Goal: Transaction & Acquisition: Book appointment/travel/reservation

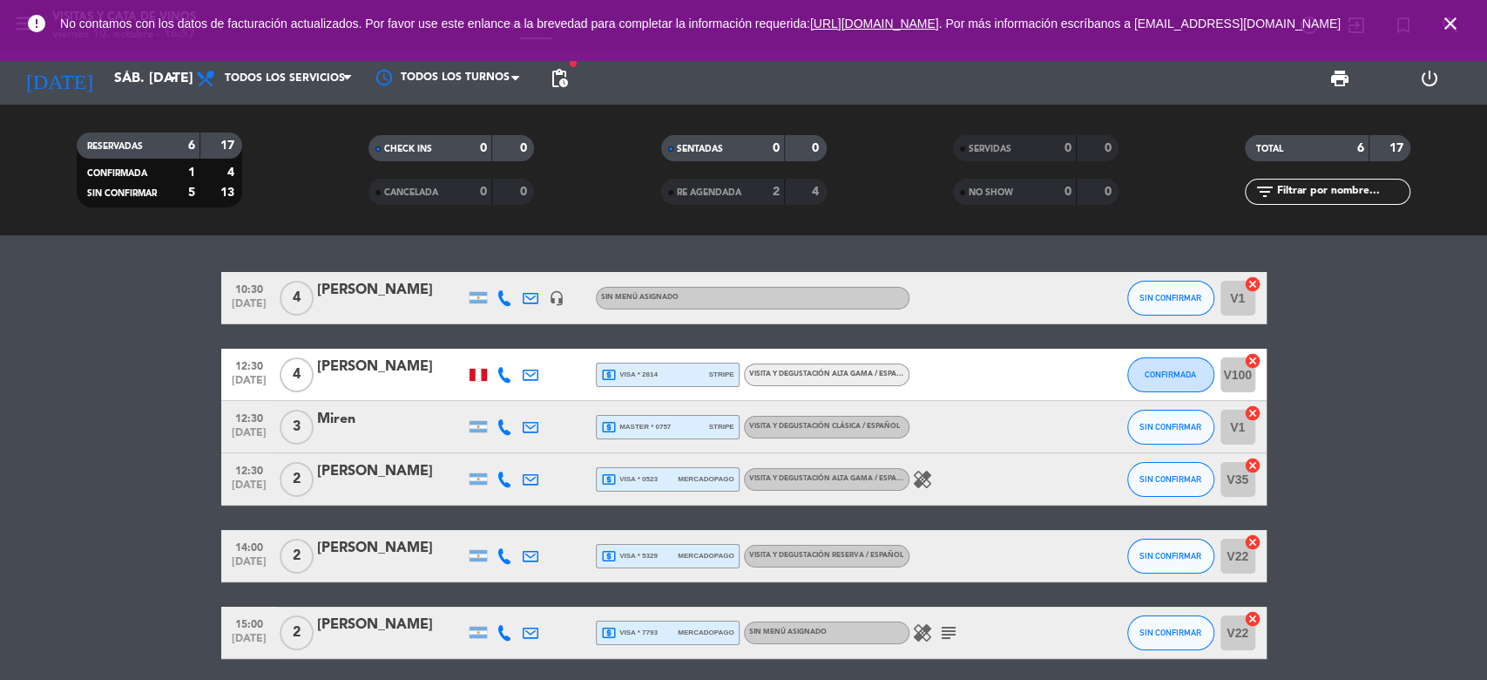
click at [1455, 23] on icon "close" at bounding box center [1450, 23] width 21 height 21
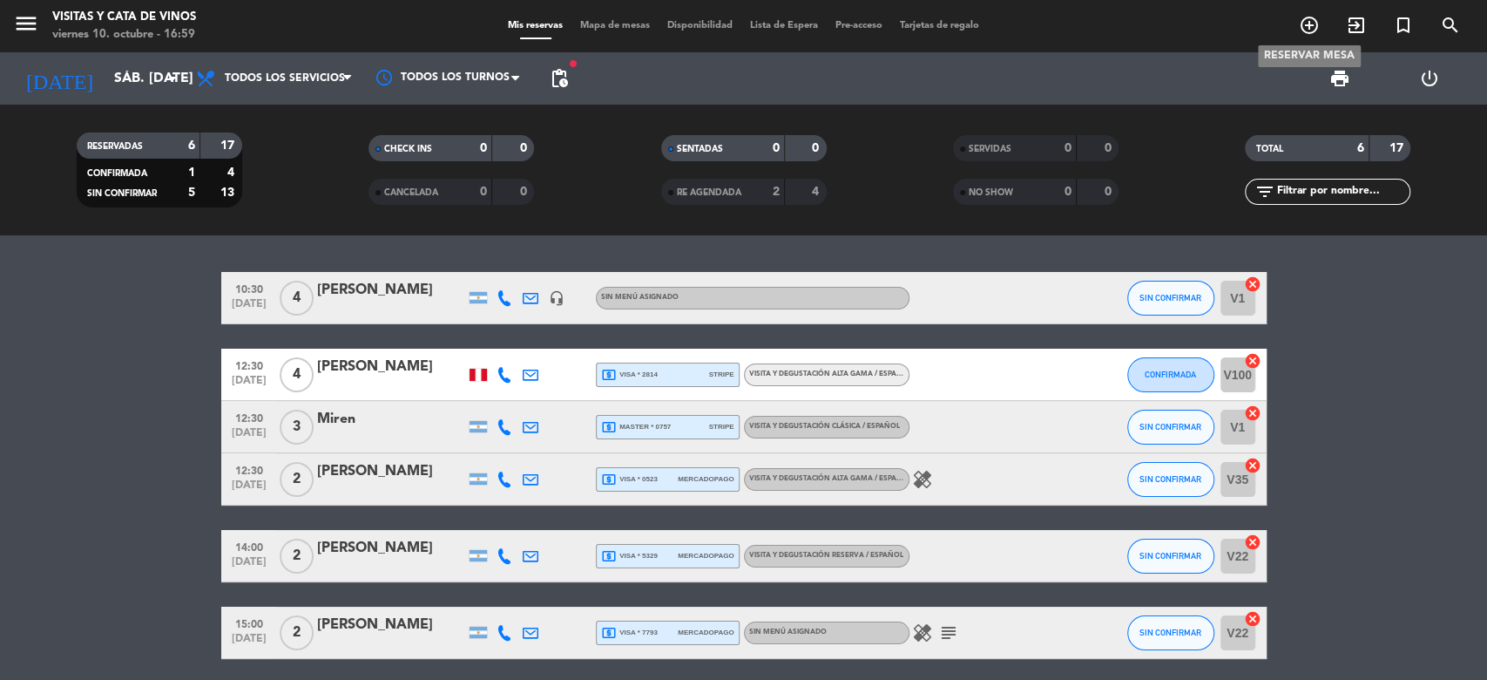
click at [1310, 20] on icon "add_circle_outline" at bounding box center [1309, 25] width 21 height 21
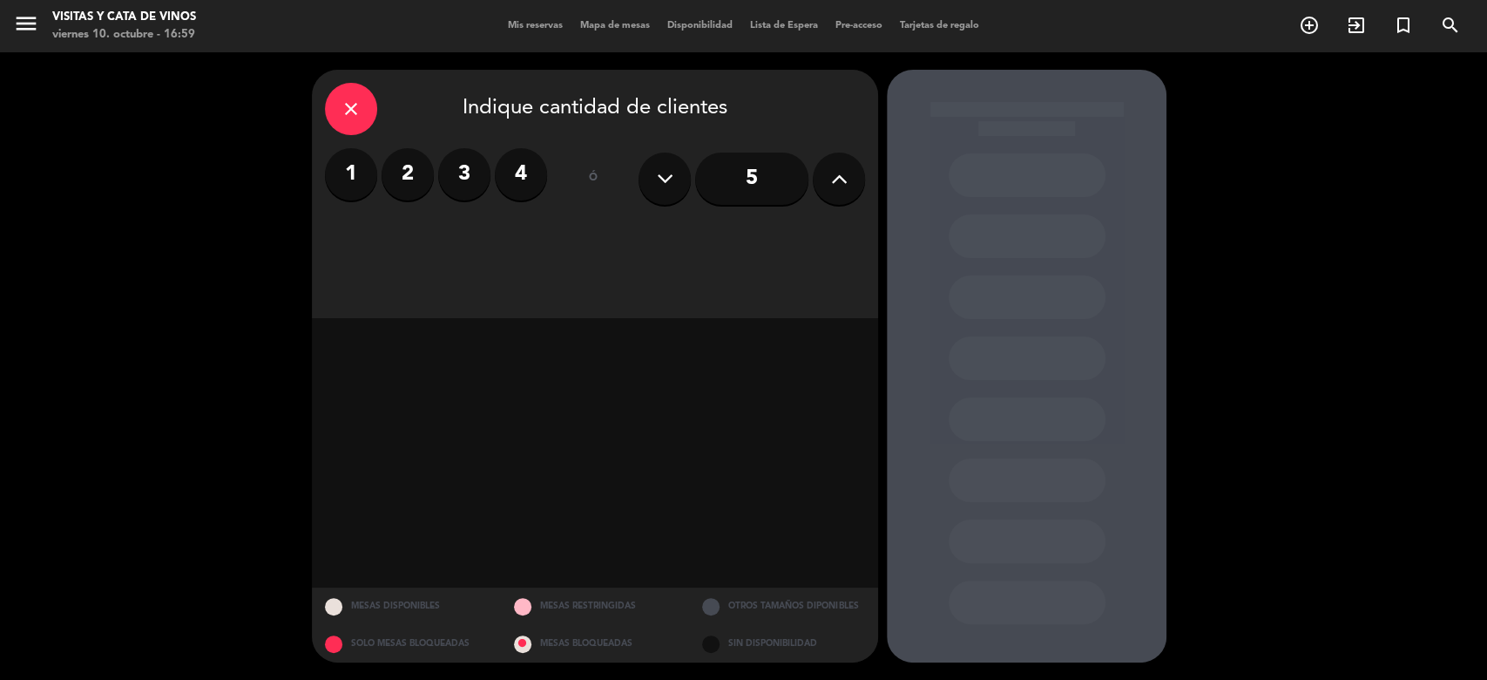
click at [403, 168] on label "2" at bounding box center [408, 174] width 52 height 52
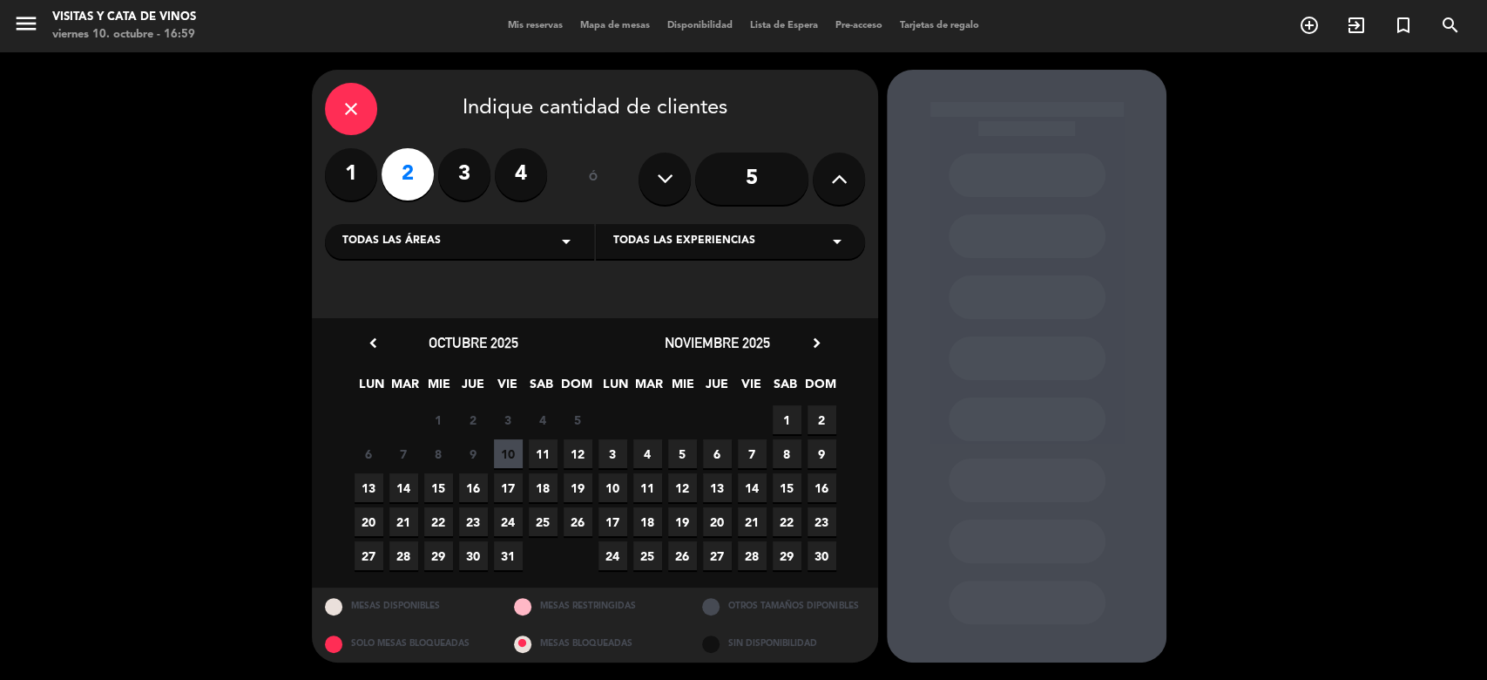
click at [537, 453] on span "11" at bounding box center [543, 453] width 29 height 29
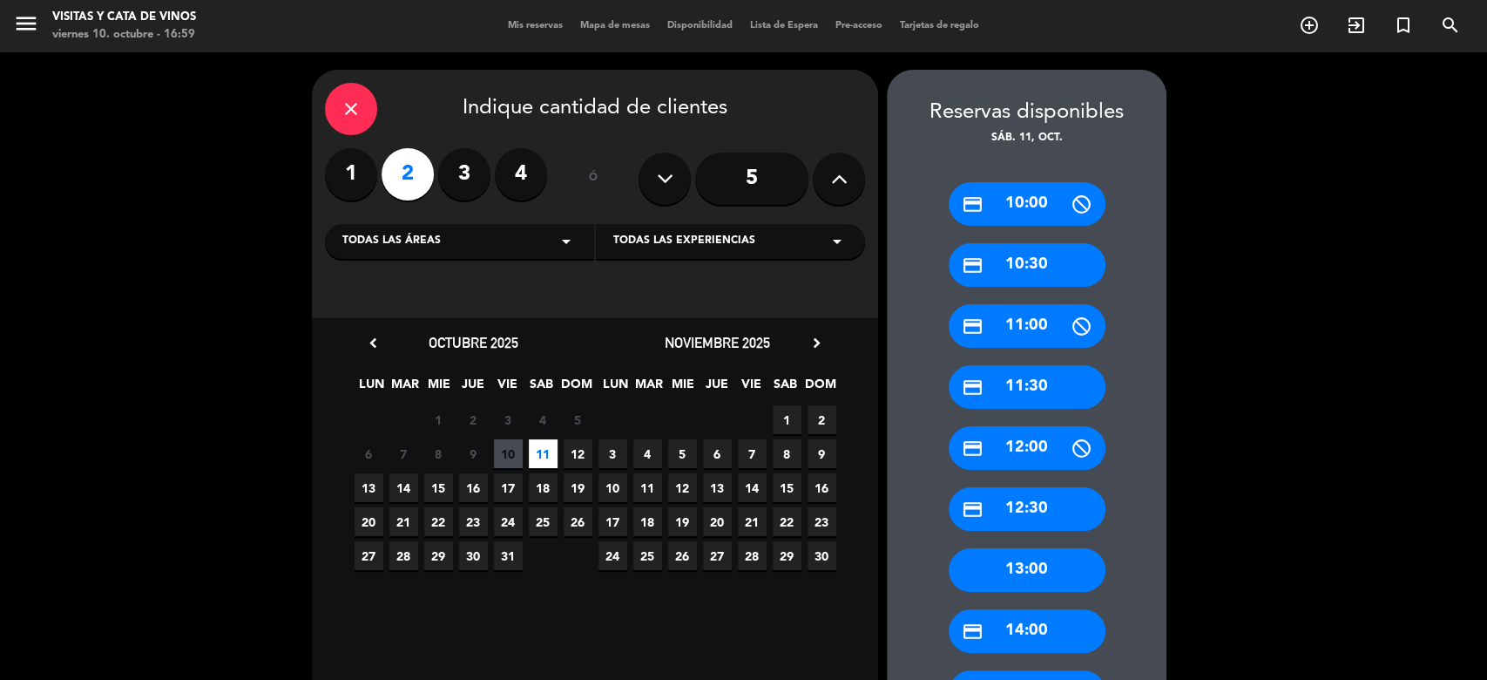
click at [1000, 509] on div "credit_card 12:30" at bounding box center [1027, 509] width 157 height 44
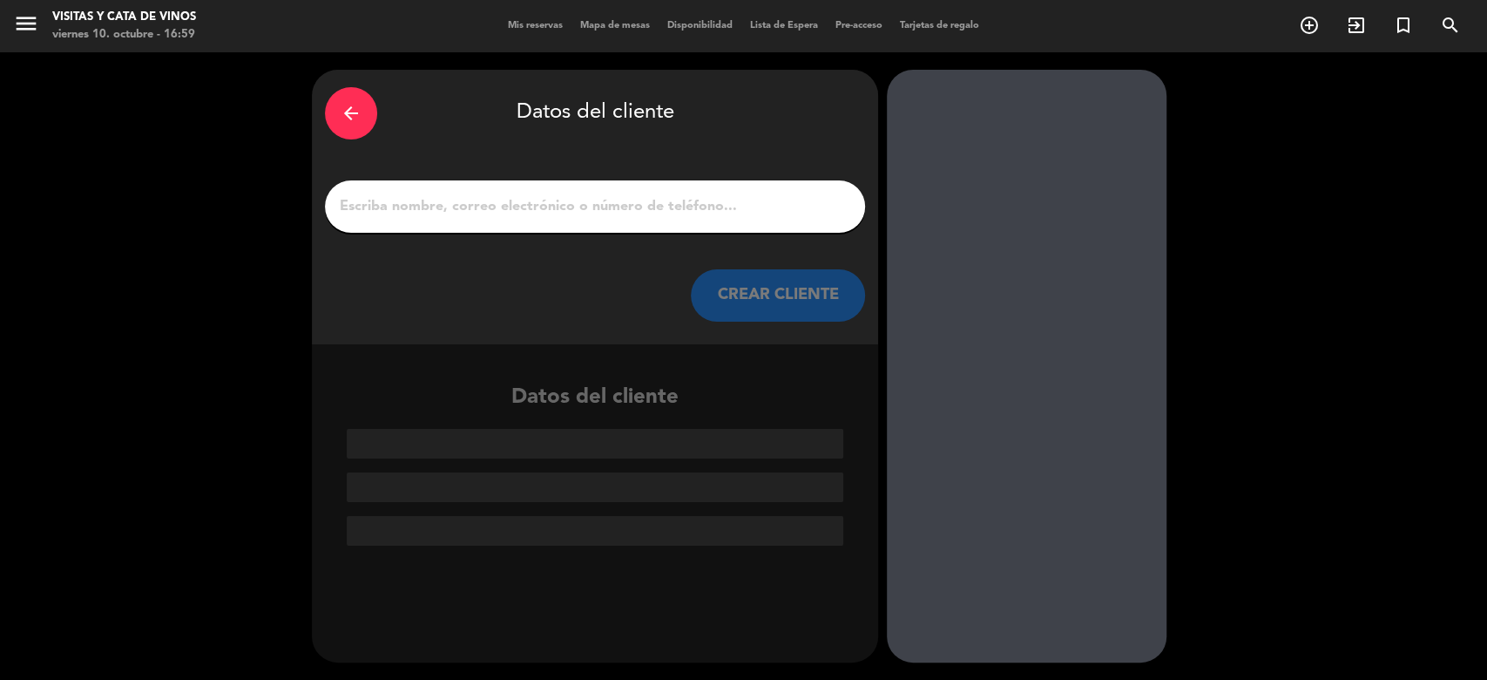
click at [510, 194] on input "1" at bounding box center [595, 206] width 514 height 24
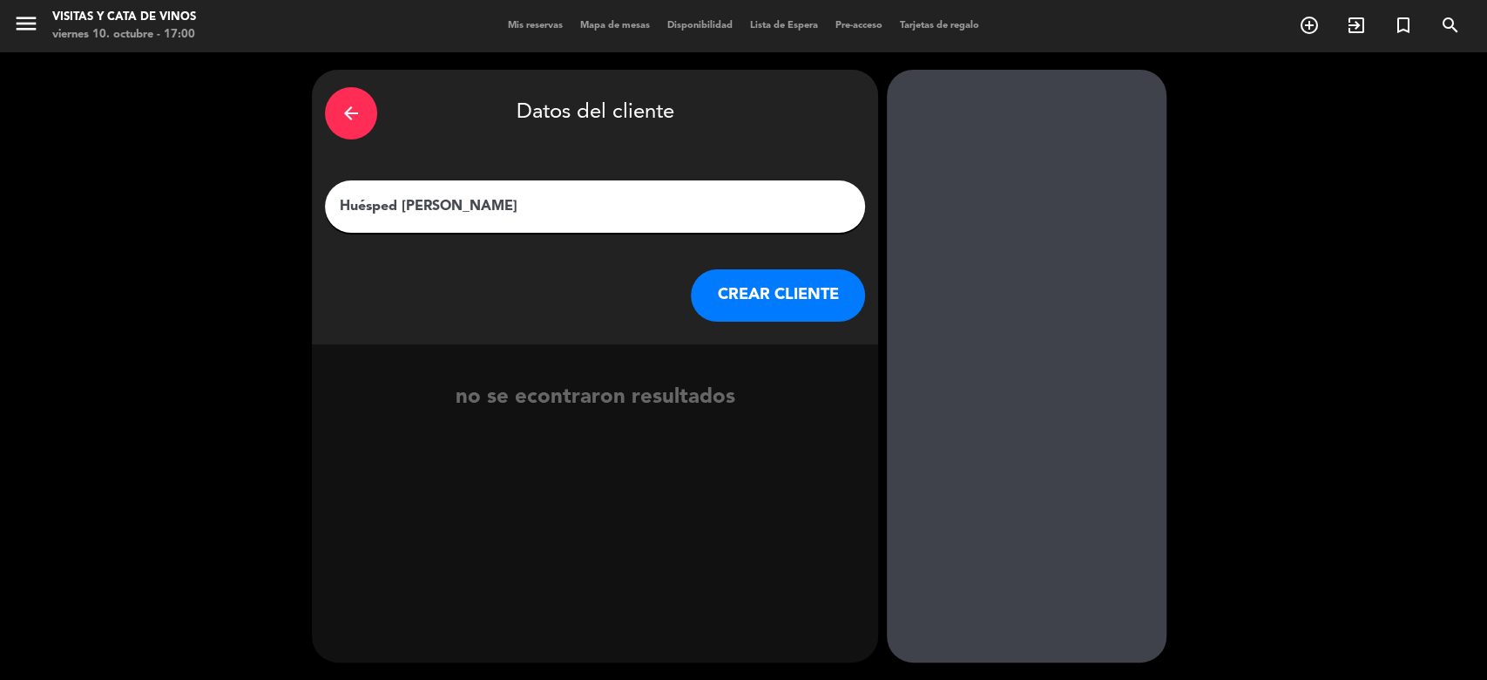
type input "Huésped [PERSON_NAME]"
click at [822, 293] on button "CREAR CLIENTE" at bounding box center [778, 295] width 174 height 52
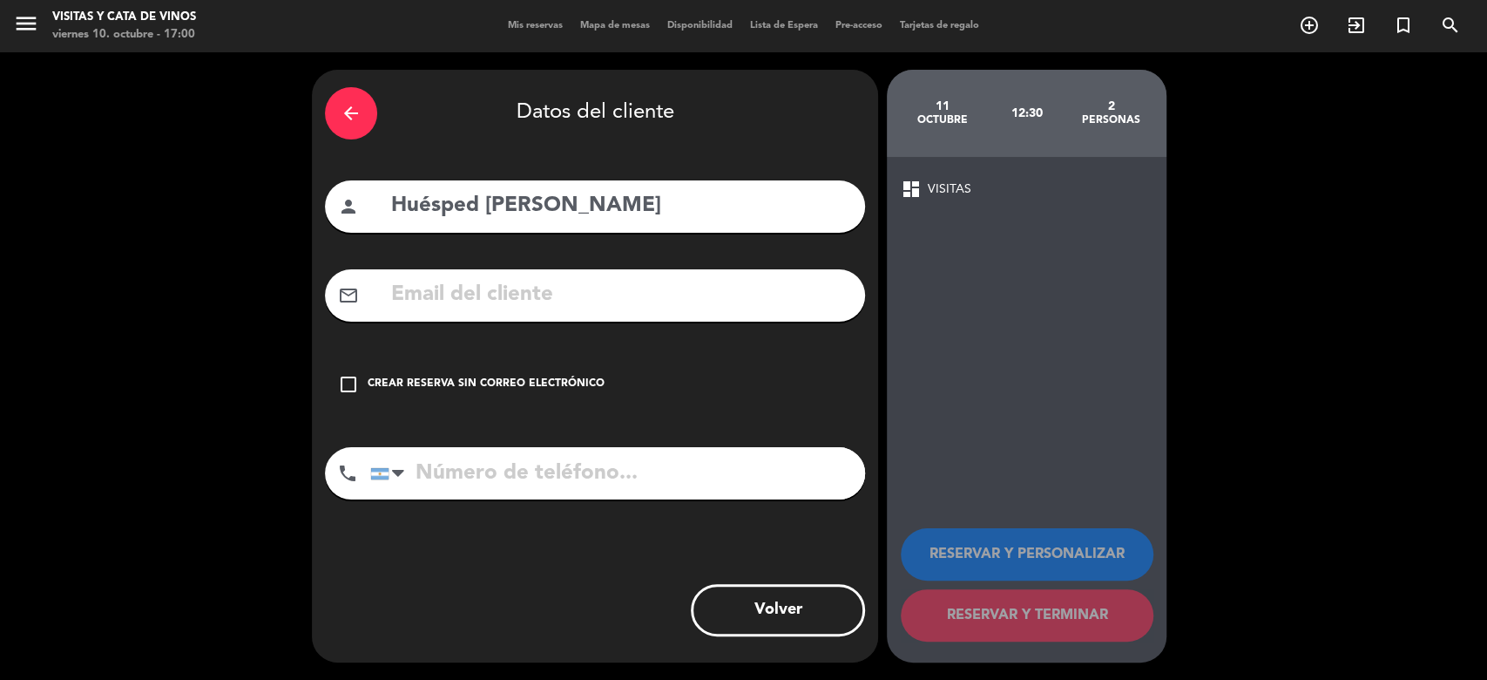
click at [352, 382] on icon "check_box_outline_blank" at bounding box center [348, 384] width 21 height 21
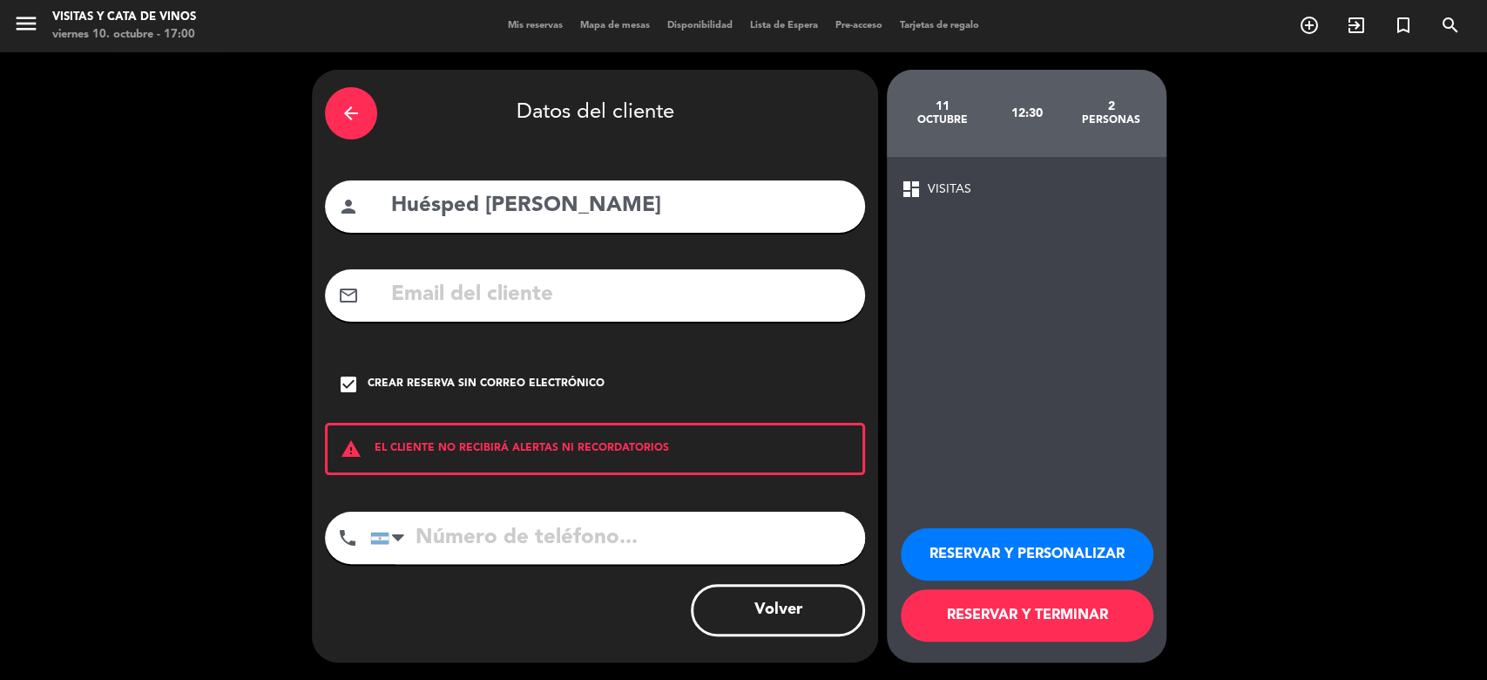
click at [1017, 621] on button "RESERVAR Y TERMINAR" at bounding box center [1027, 615] width 253 height 52
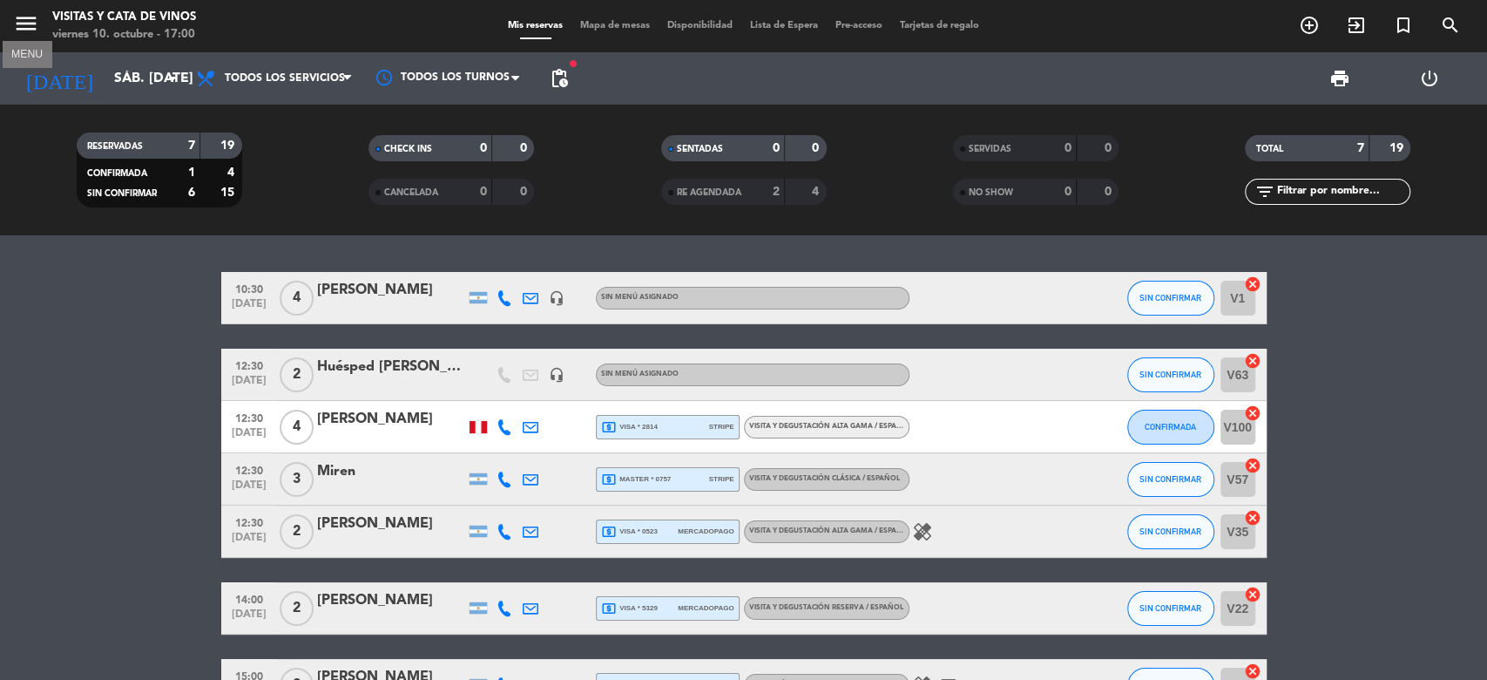
click at [28, 30] on icon "menu" at bounding box center [26, 23] width 26 height 26
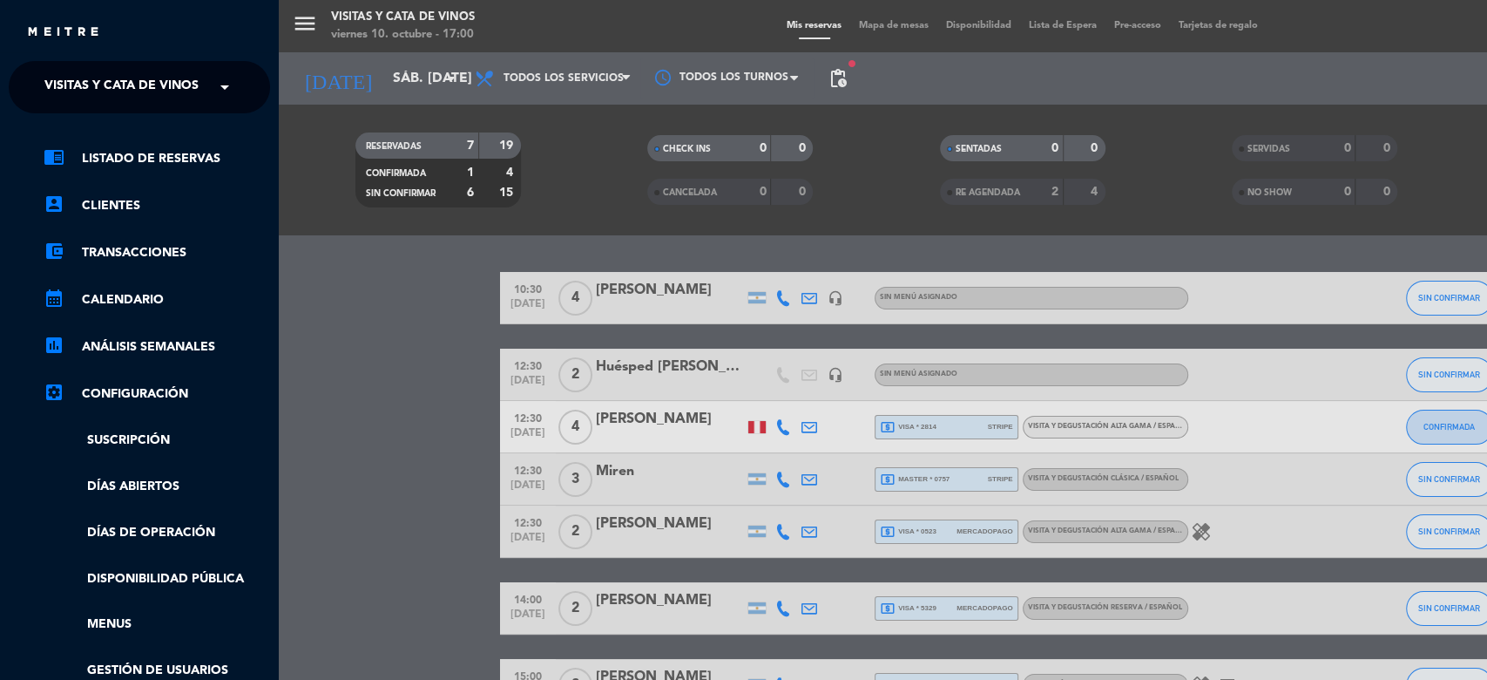
click at [165, 80] on span "Visitas y Cata de Vinos" at bounding box center [121, 87] width 154 height 37
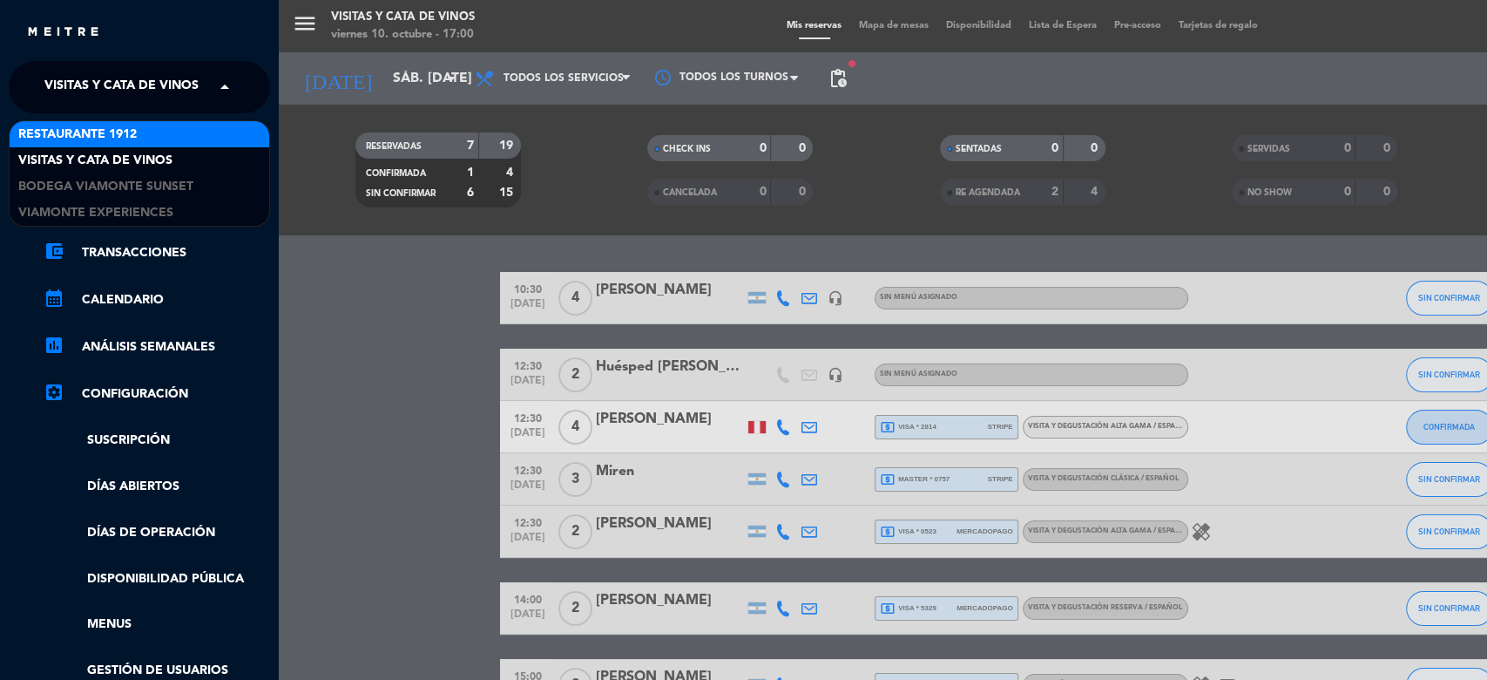
click at [145, 131] on div "Restaurante 1912" at bounding box center [140, 134] width 260 height 26
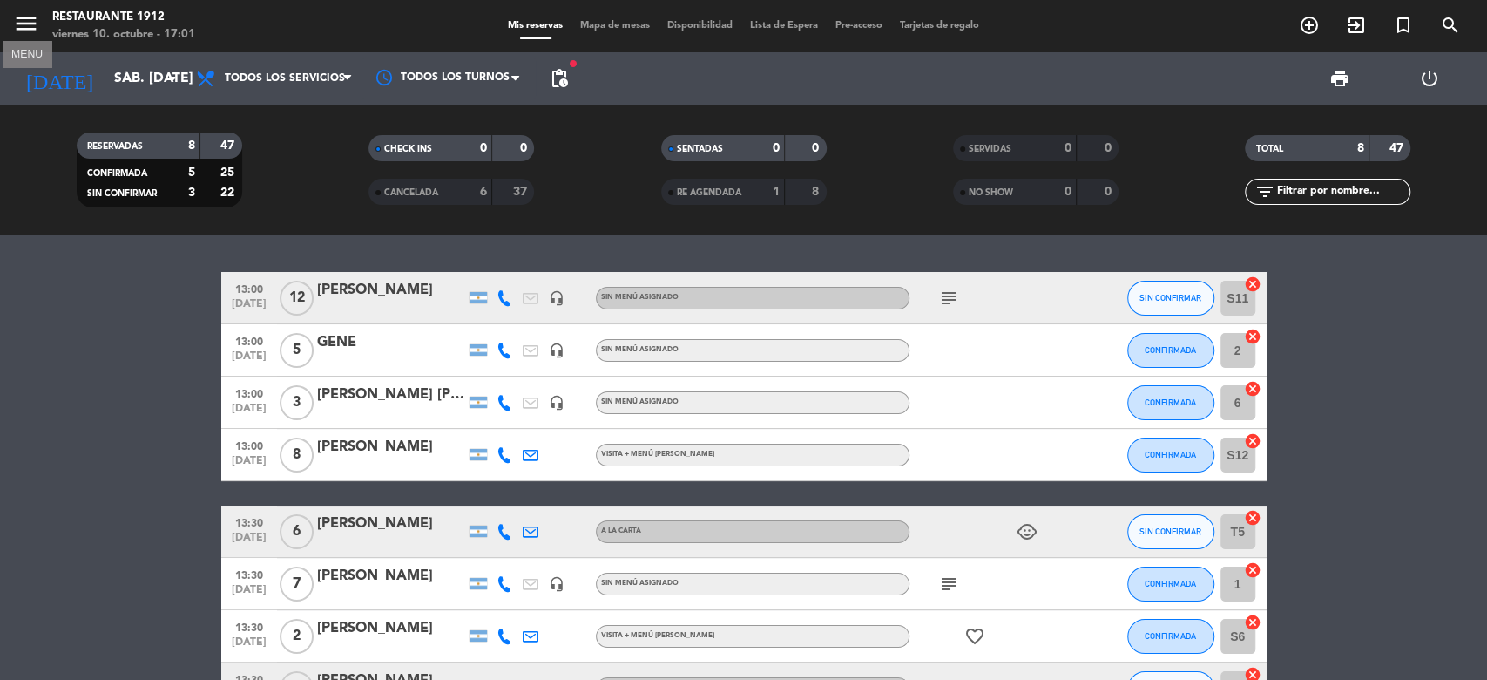
click at [30, 10] on icon "menu" at bounding box center [26, 23] width 26 height 26
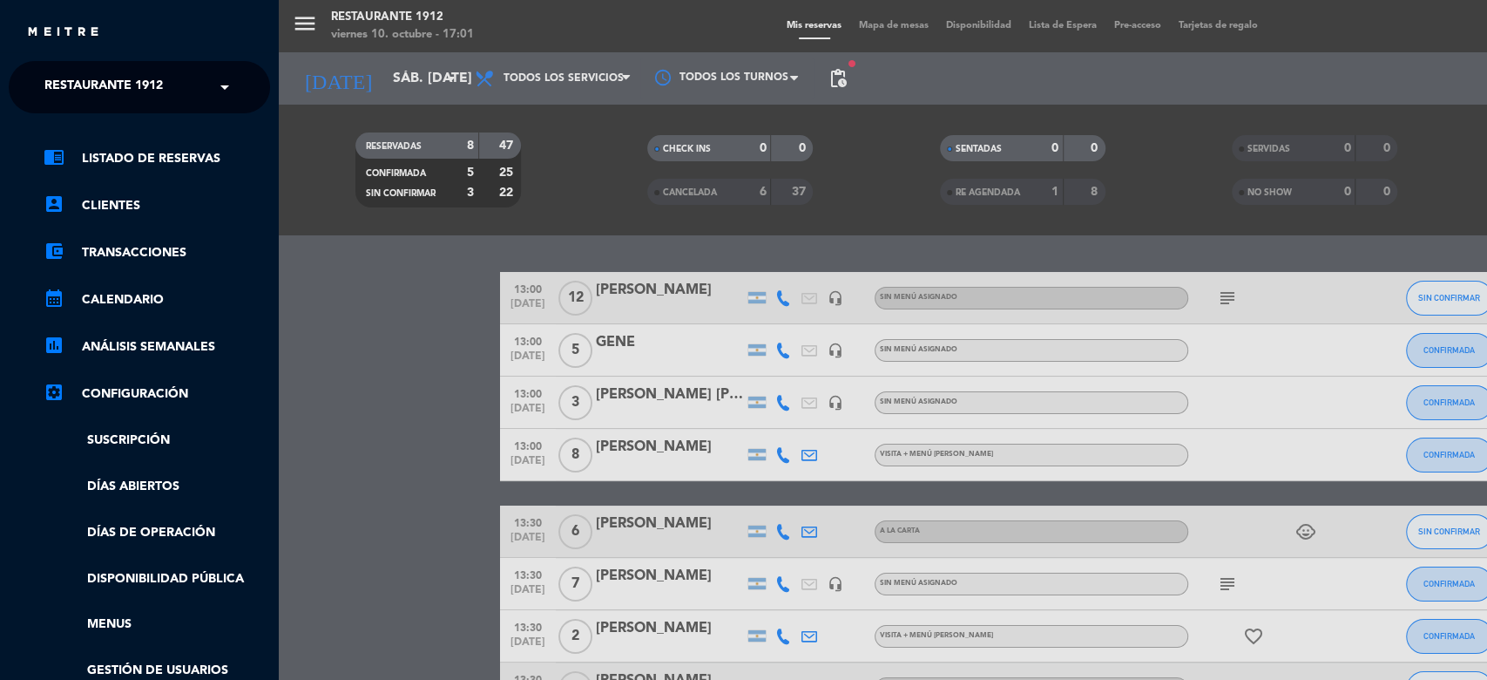
click at [118, 78] on span "Restaurante 1912" at bounding box center [103, 87] width 118 height 37
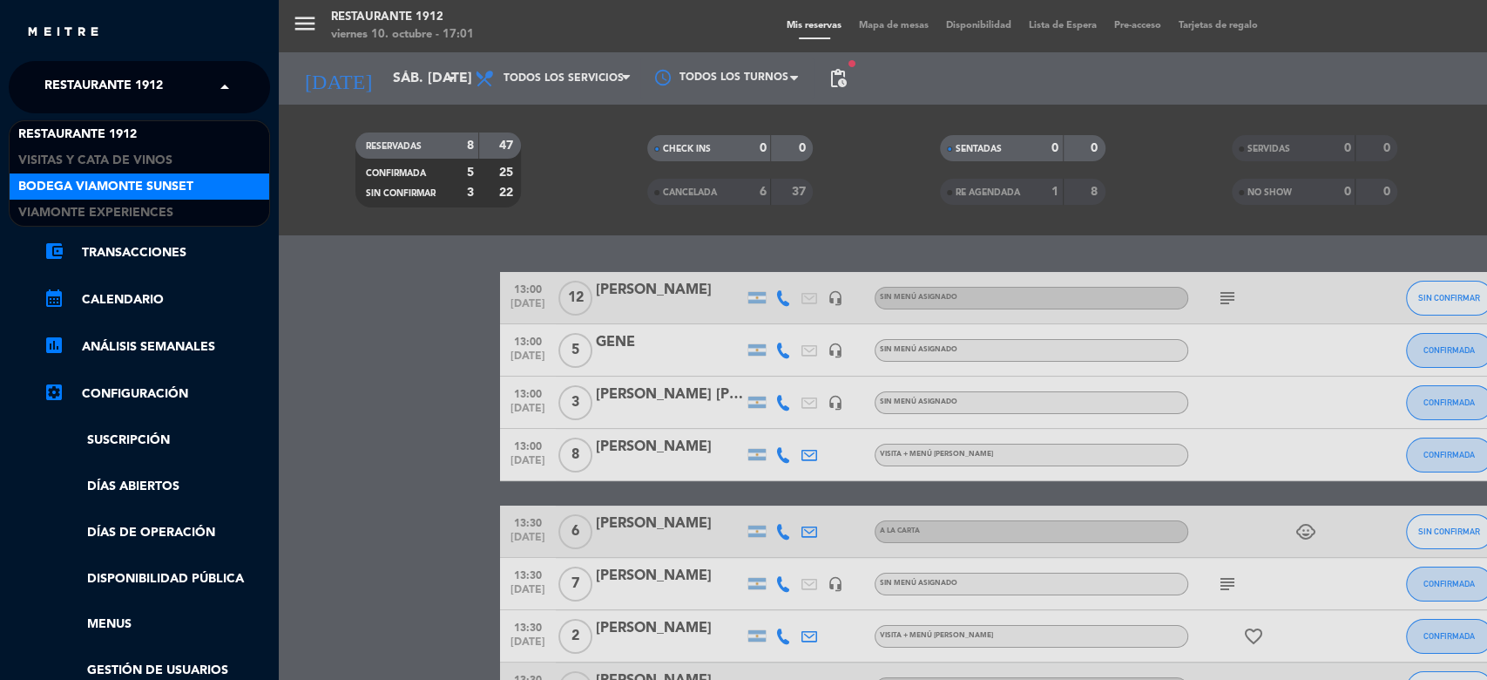
click at [157, 179] on span "Bodega Viamonte Sunset" at bounding box center [105, 187] width 175 height 20
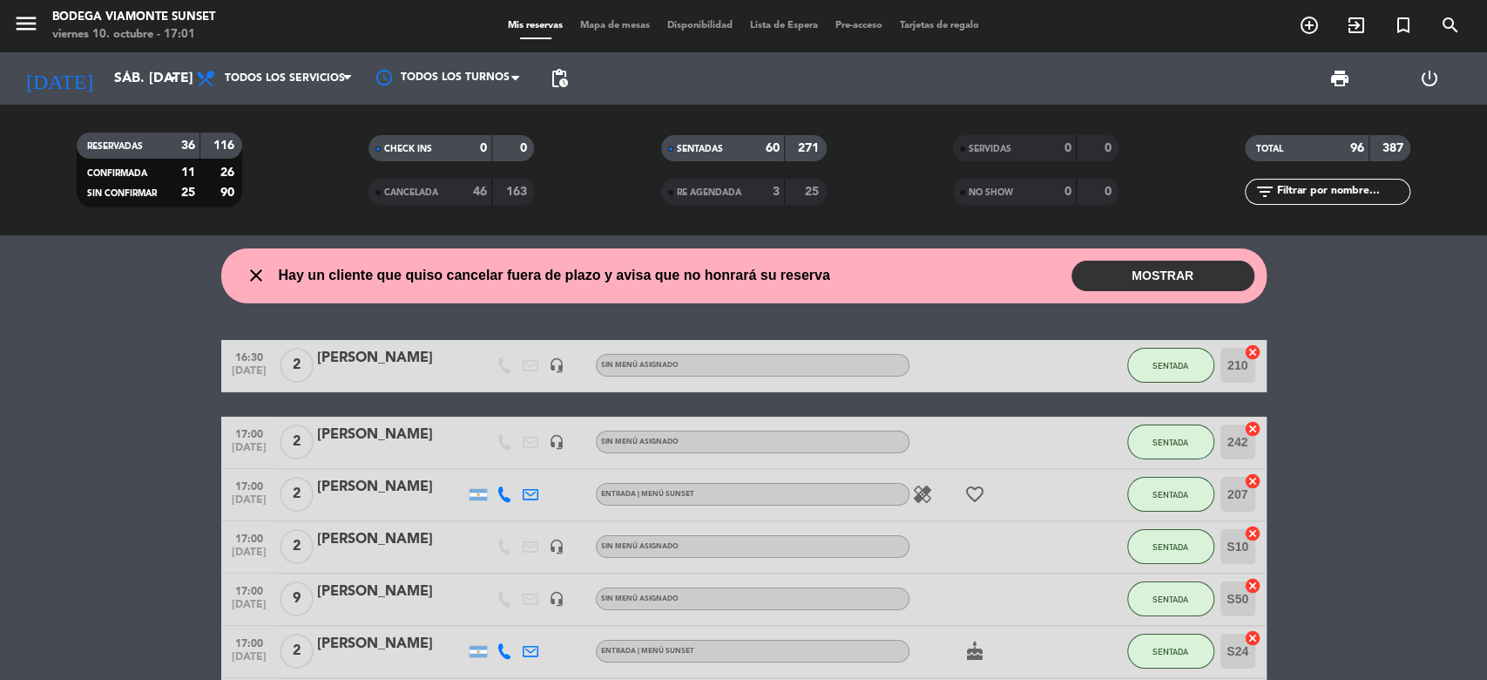
click at [113, 20] on div "Bodega Viamonte Sunset" at bounding box center [133, 17] width 163 height 17
click at [22, 23] on icon "menu" at bounding box center [26, 23] width 26 height 26
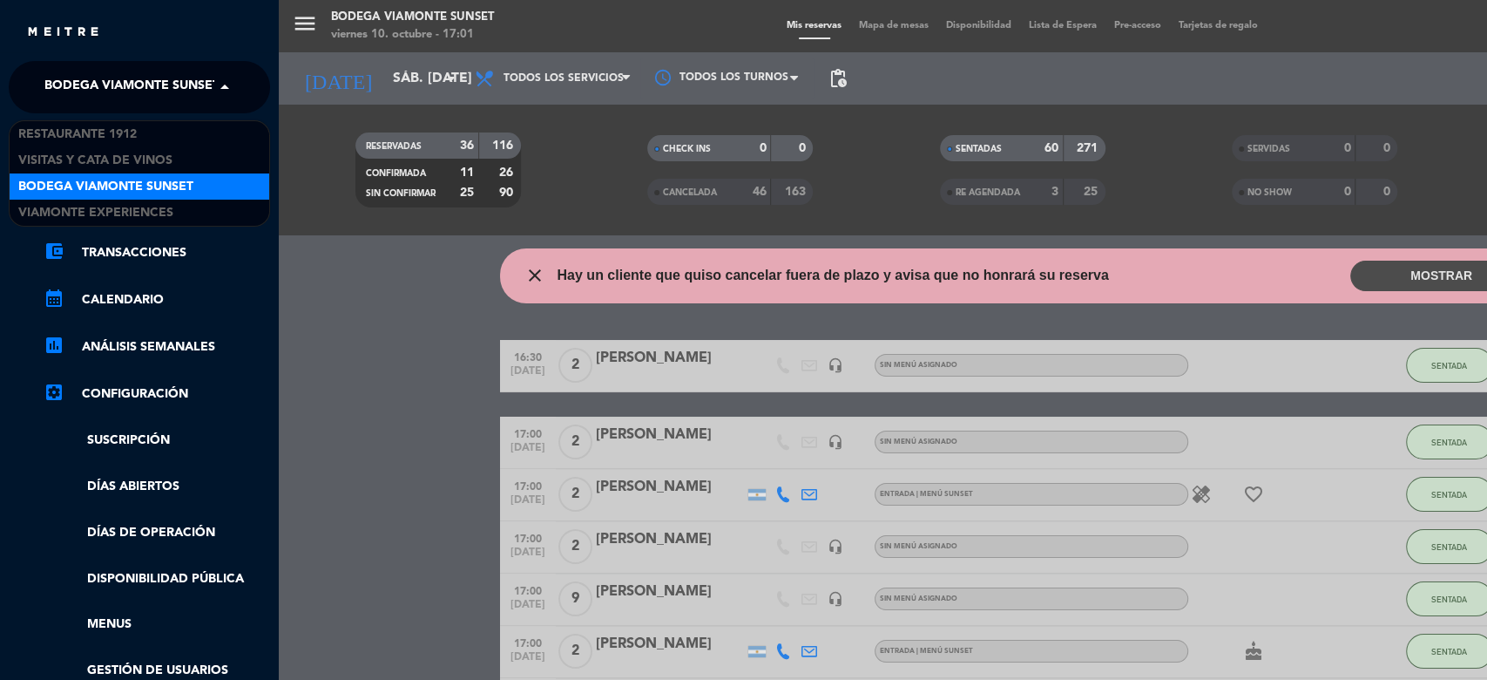
click at [146, 69] on span "Bodega Viamonte Sunset" at bounding box center [131, 87] width 175 height 37
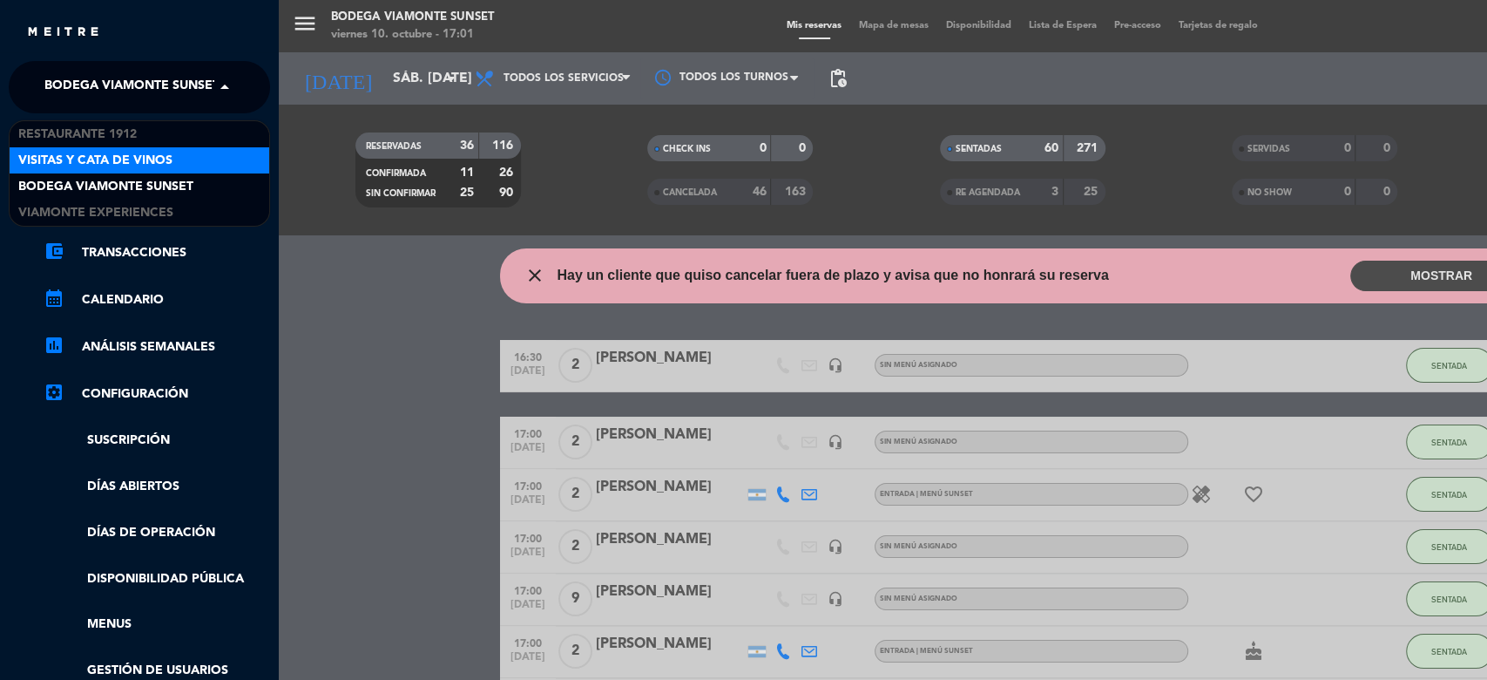
click at [206, 150] on div "Visitas y Cata de Vinos" at bounding box center [140, 160] width 260 height 26
